Goal: Transaction & Acquisition: Purchase product/service

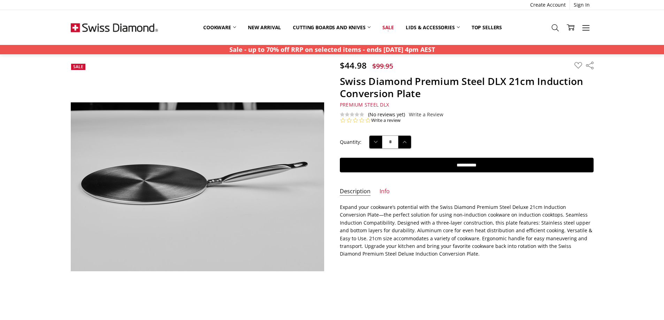
scroll to position [35, 0]
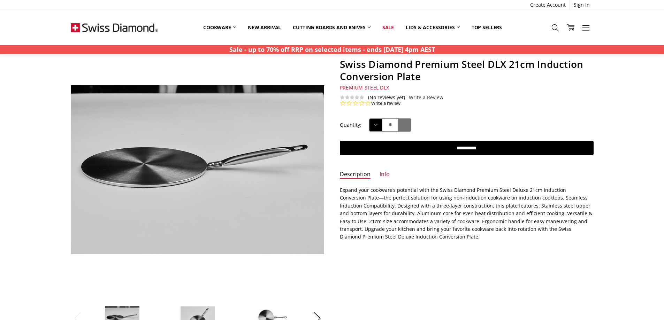
click at [406, 129] on button "Increase Quantity:" at bounding box center [404, 125] width 13 height 13
type input "*"
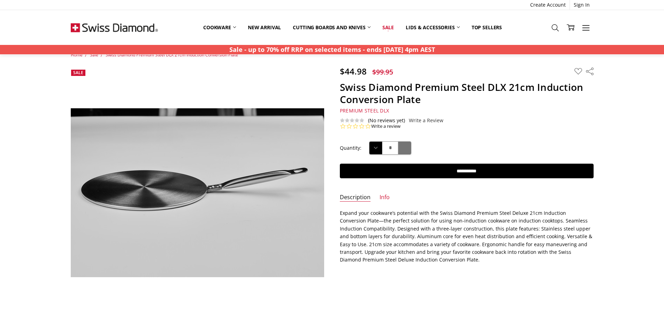
scroll to position [0, 0]
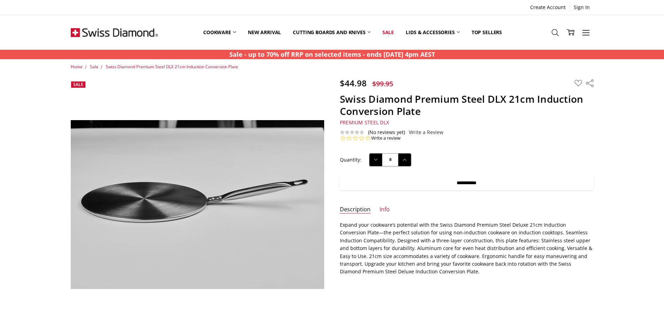
click at [464, 183] on input "**********" at bounding box center [467, 183] width 254 height 15
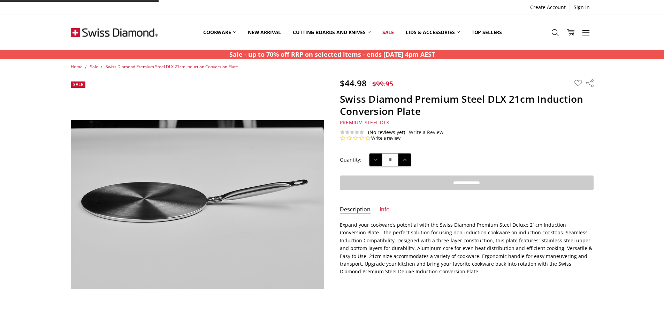
type input "**********"
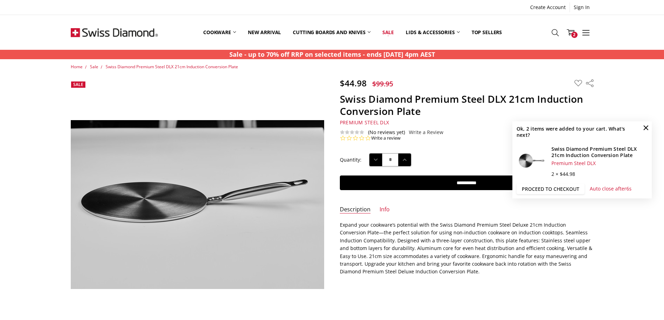
click at [555, 190] on link "Proceed to checkout" at bounding box center [551, 189] width 68 height 10
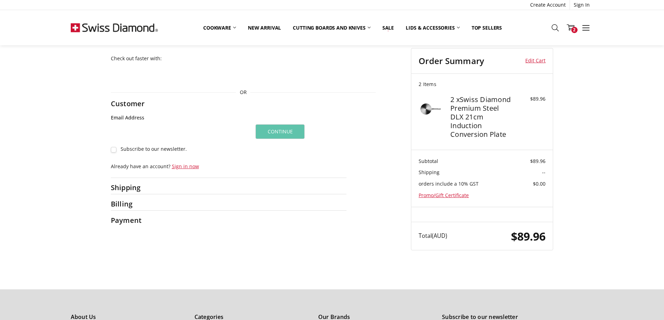
scroll to position [35, 0]
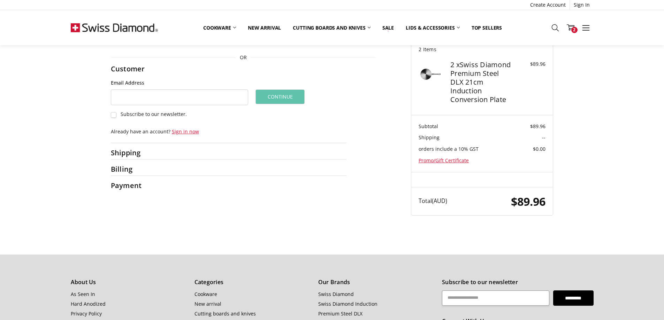
click at [112, 114] on label "Subscribe to our newsletter." at bounding box center [180, 114] width 138 height 6
click at [160, 153] on div "Shipping" at bounding box center [229, 152] width 236 height 13
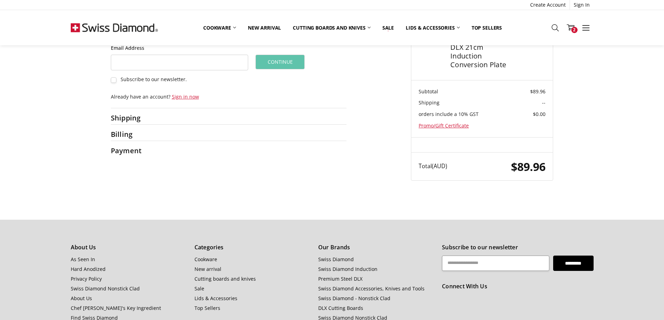
scroll to position [0, 0]
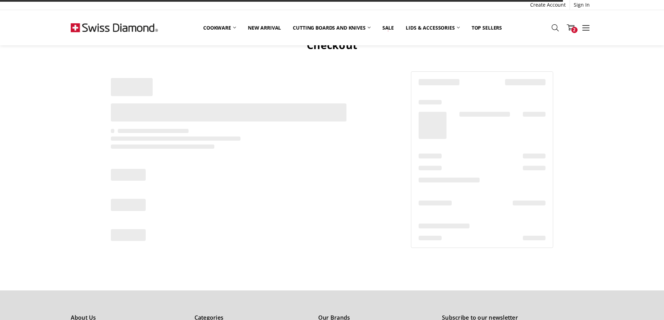
scroll to position [35, 0]
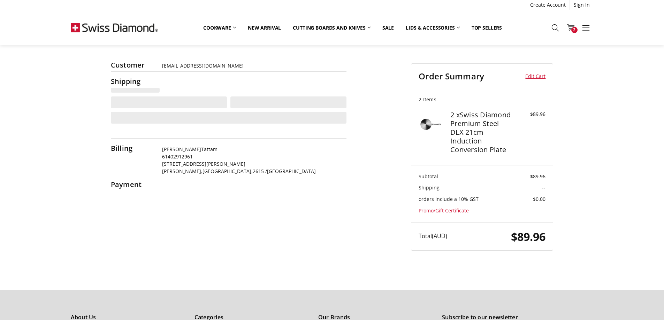
select select "**"
select select "***"
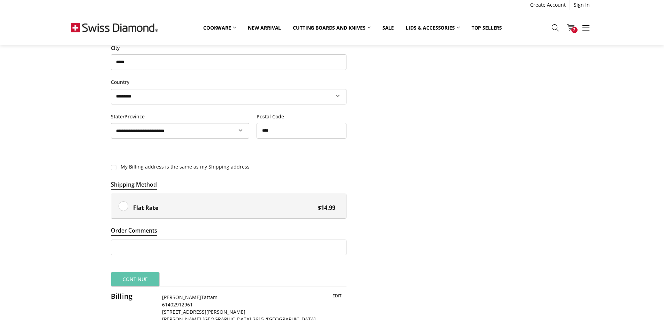
scroll to position [279, 0]
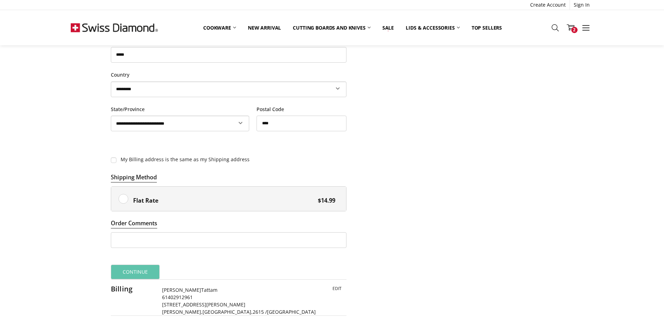
click at [121, 199] on label "Flat Rate $14.99" at bounding box center [228, 199] width 235 height 24
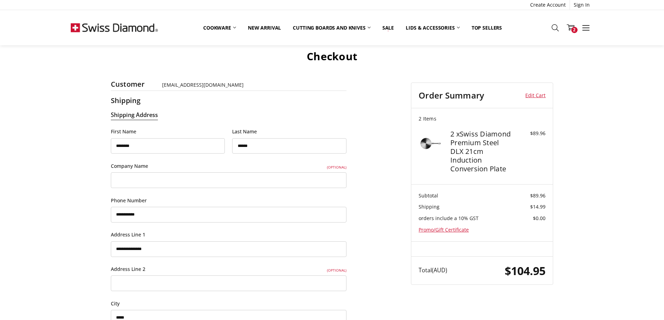
scroll to position [0, 0]
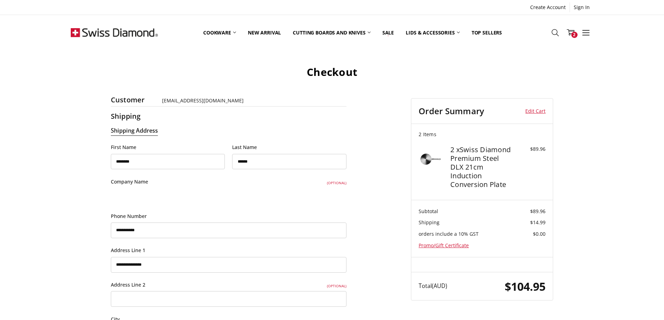
click at [210, 196] on input "Company Name (Optional)" at bounding box center [229, 196] width 236 height 16
type input "**********"
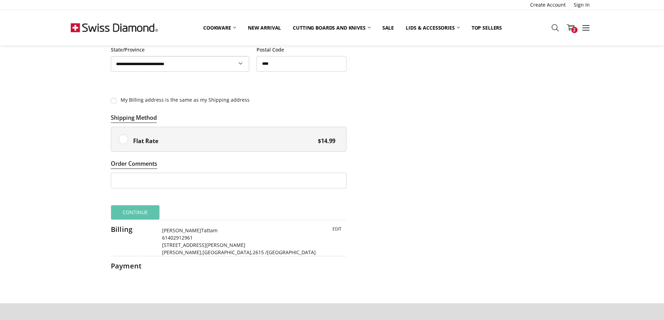
scroll to position [349, 0]
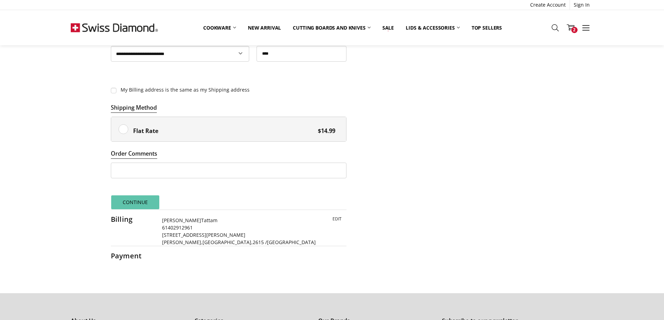
click at [133, 204] on button "Continue" at bounding box center [135, 202] width 49 height 15
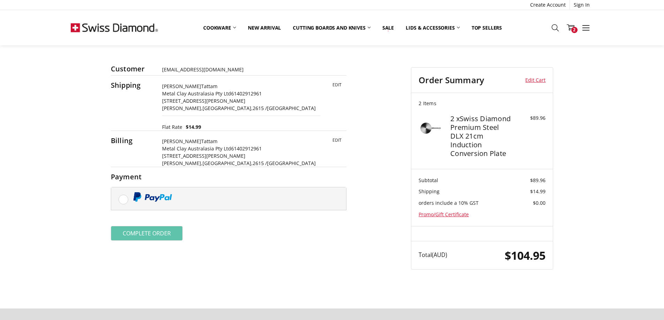
scroll to position [30, 0]
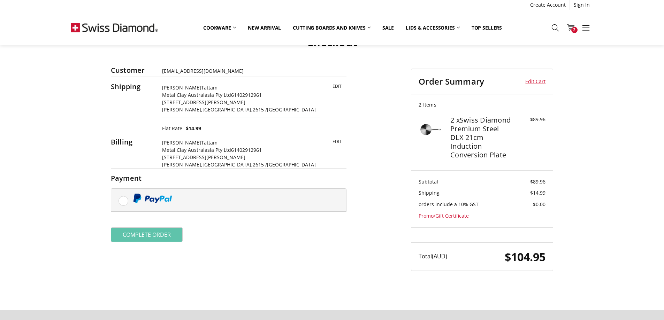
click at [124, 200] on label at bounding box center [228, 200] width 235 height 23
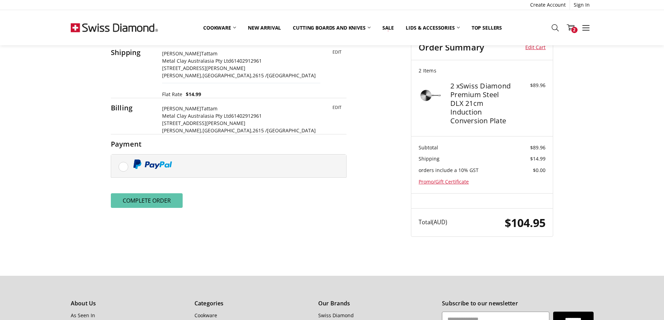
scroll to position [70, 0]
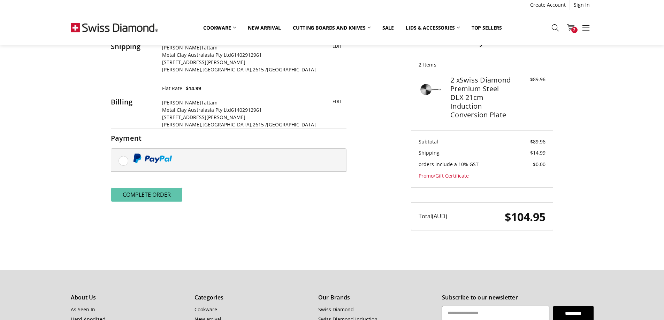
click at [148, 193] on button "Complete order" at bounding box center [147, 195] width 72 height 15
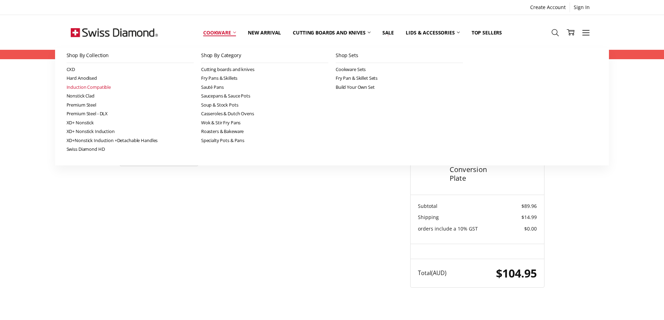
click at [95, 89] on link "Induction Compatible" at bounding box center [130, 87] width 127 height 9
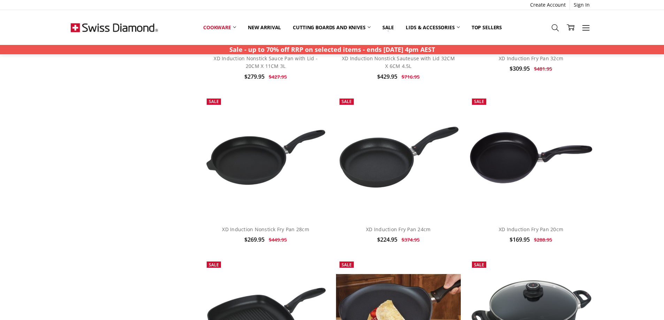
scroll to position [1220, 0]
